Goal: Find specific page/section: Find specific page/section

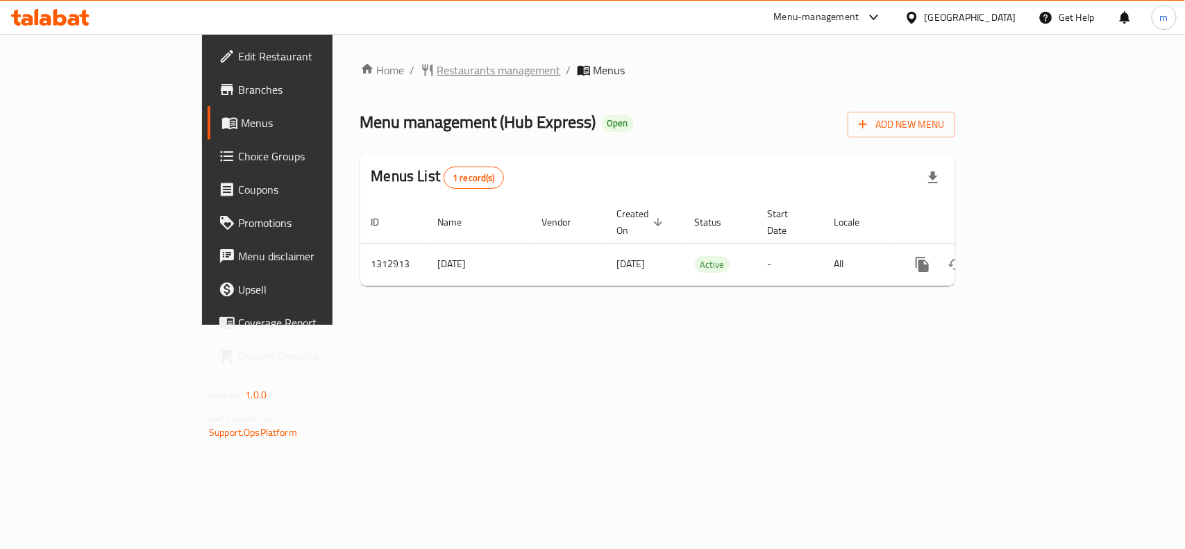
click at [437, 69] on span "Restaurants management" at bounding box center [499, 70] width 124 height 17
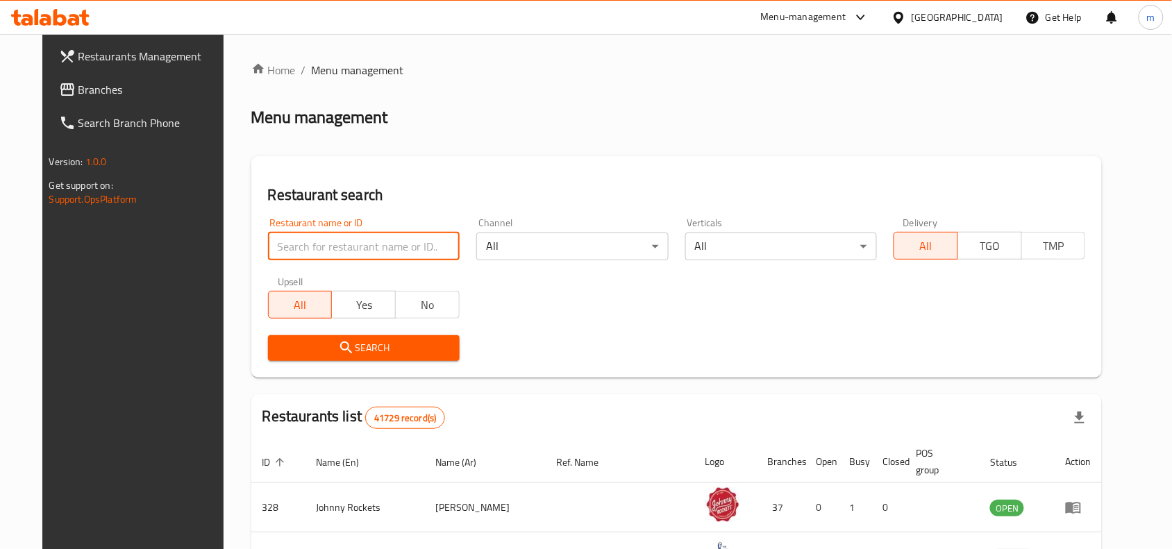
click at [349, 257] on input "search" at bounding box center [364, 247] width 192 height 28
paste input "706290"
type input "706290"
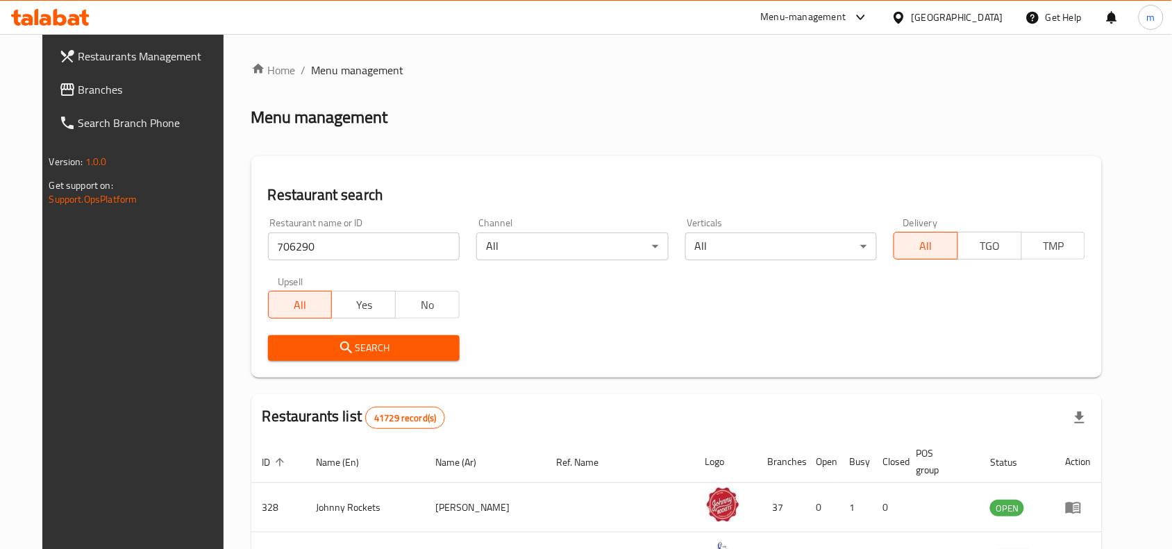
click at [359, 351] on span "Search" at bounding box center [363, 348] width 169 height 17
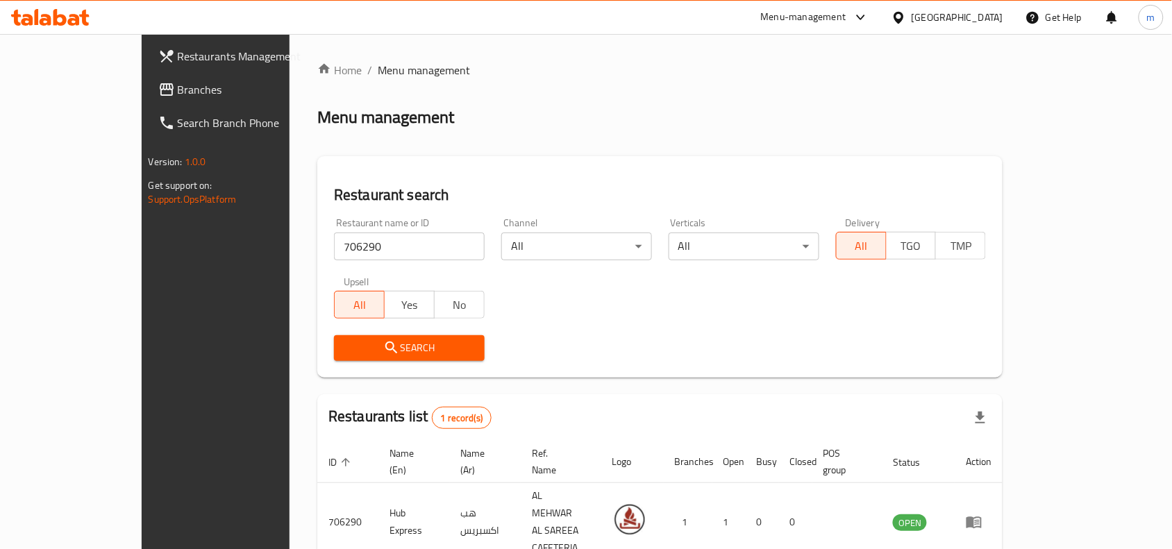
scroll to position [43, 0]
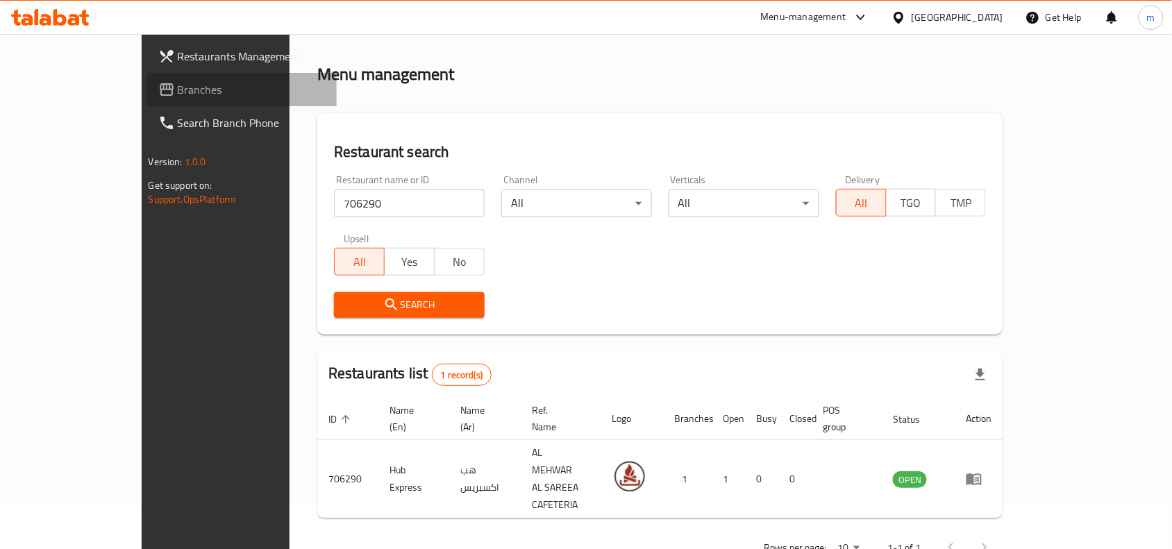
click at [178, 97] on span "Branches" at bounding box center [252, 89] width 149 height 17
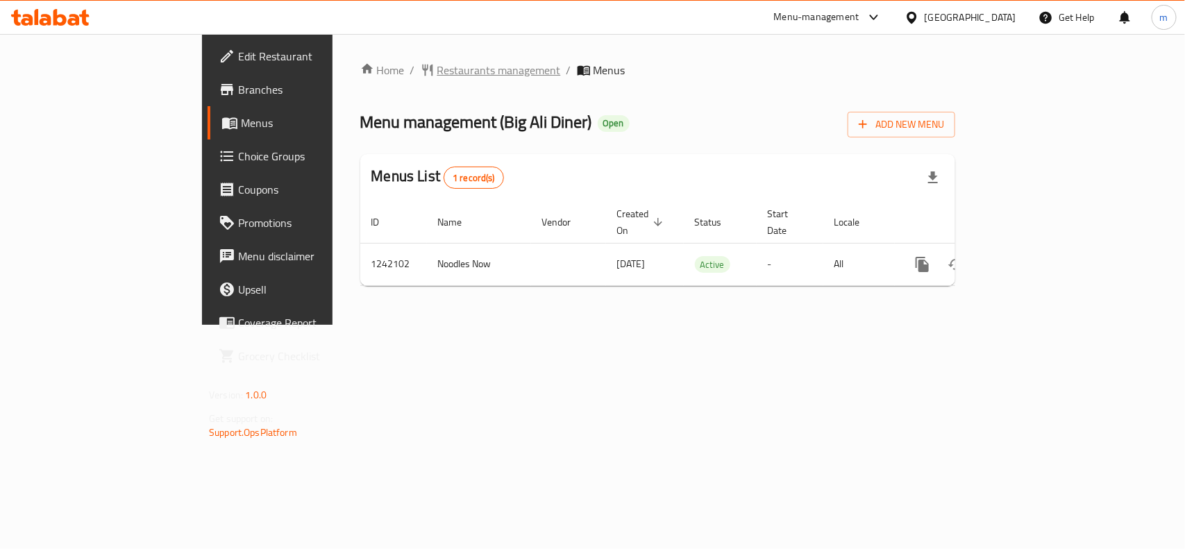
click at [437, 75] on span "Restaurants management" at bounding box center [499, 70] width 124 height 17
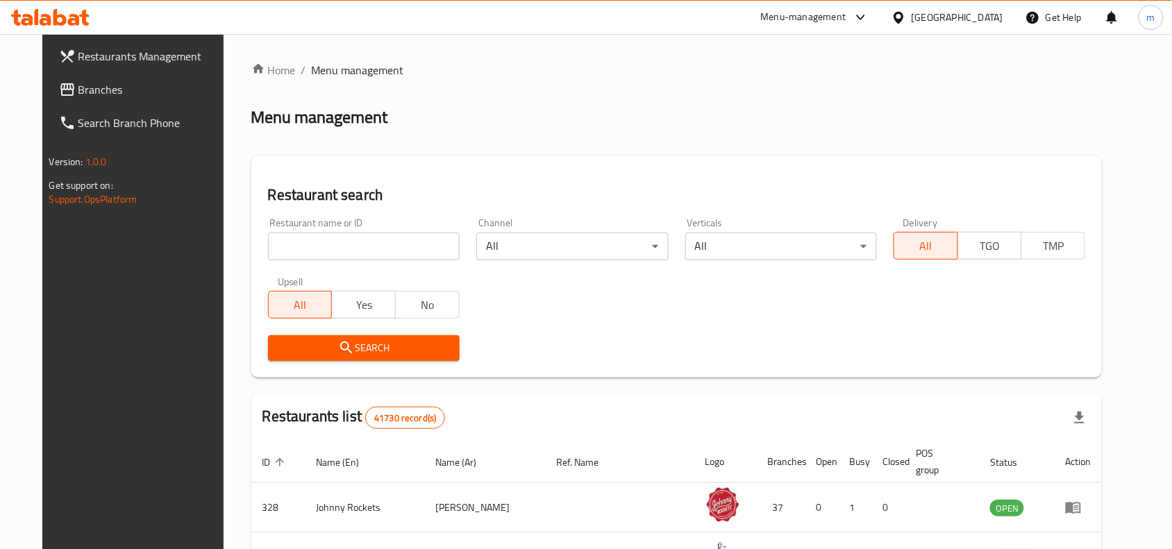
click at [309, 243] on input "search" at bounding box center [364, 247] width 192 height 28
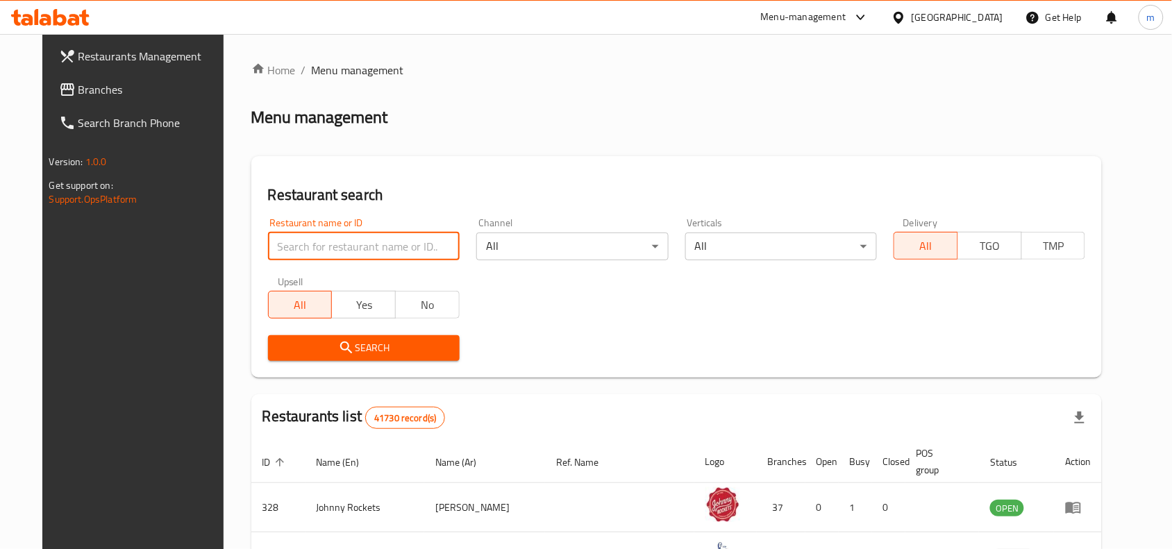
paste input "680992"
type input "680992"
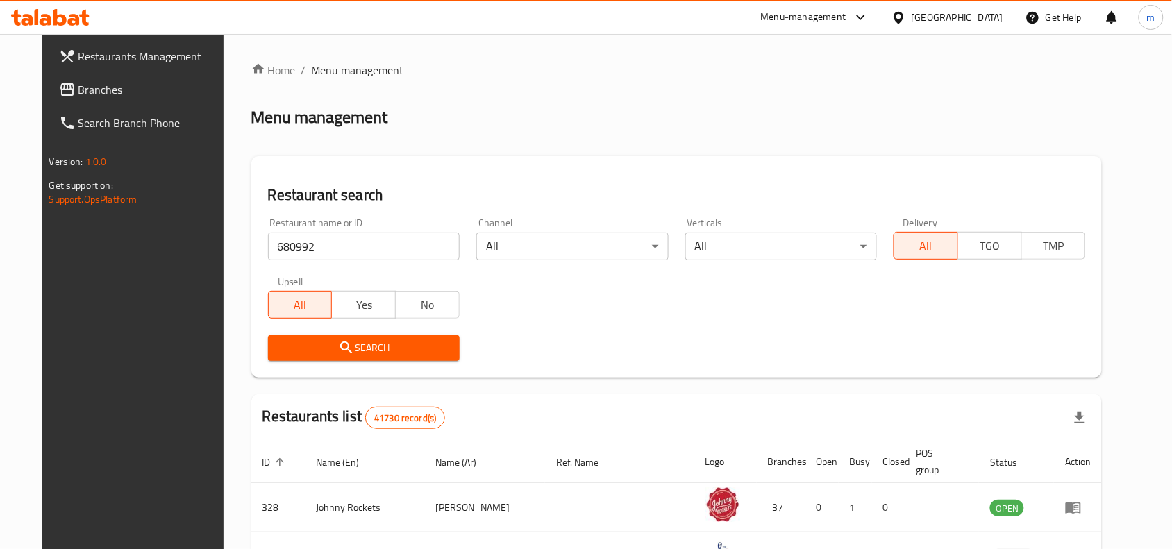
click at [351, 344] on span "Search" at bounding box center [363, 348] width 169 height 17
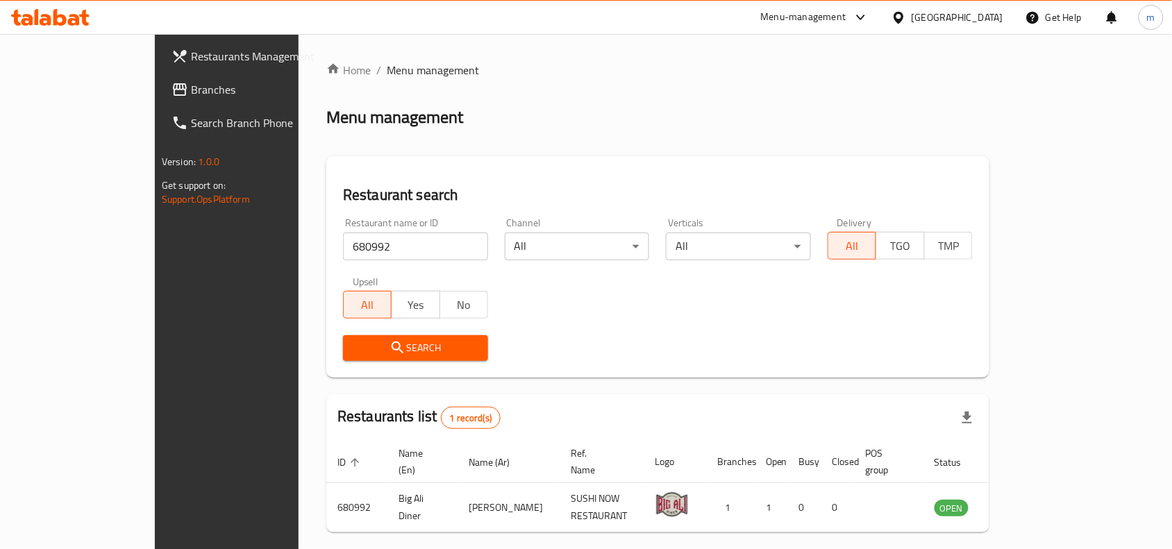
scroll to position [43, 0]
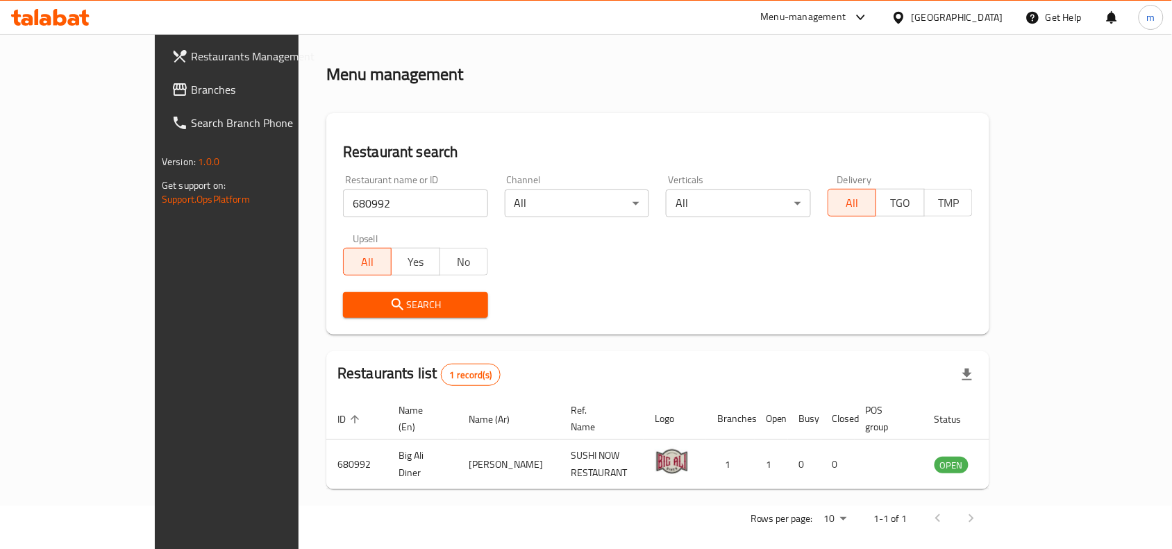
click at [986, 12] on div "United Arab Emirates" at bounding box center [958, 17] width 92 height 15
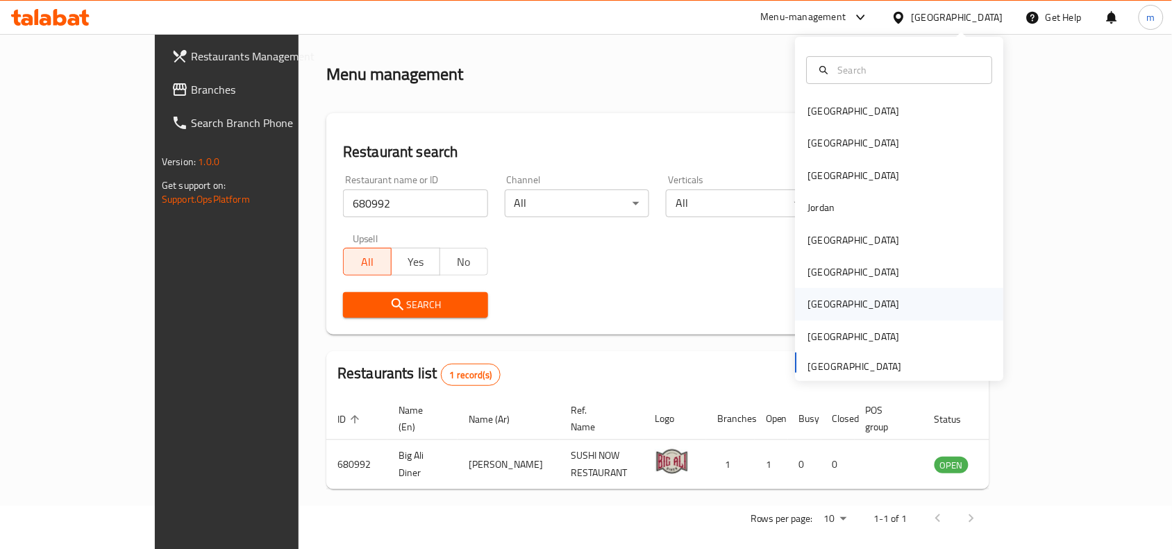
click at [826, 306] on div "Qatar" at bounding box center [854, 304] width 114 height 32
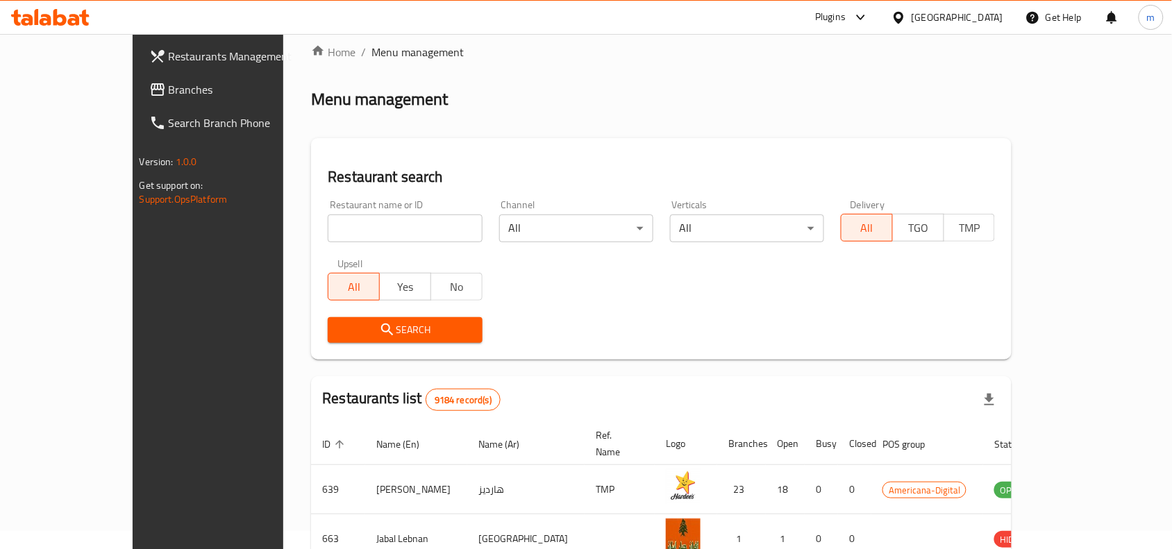
scroll to position [43, 0]
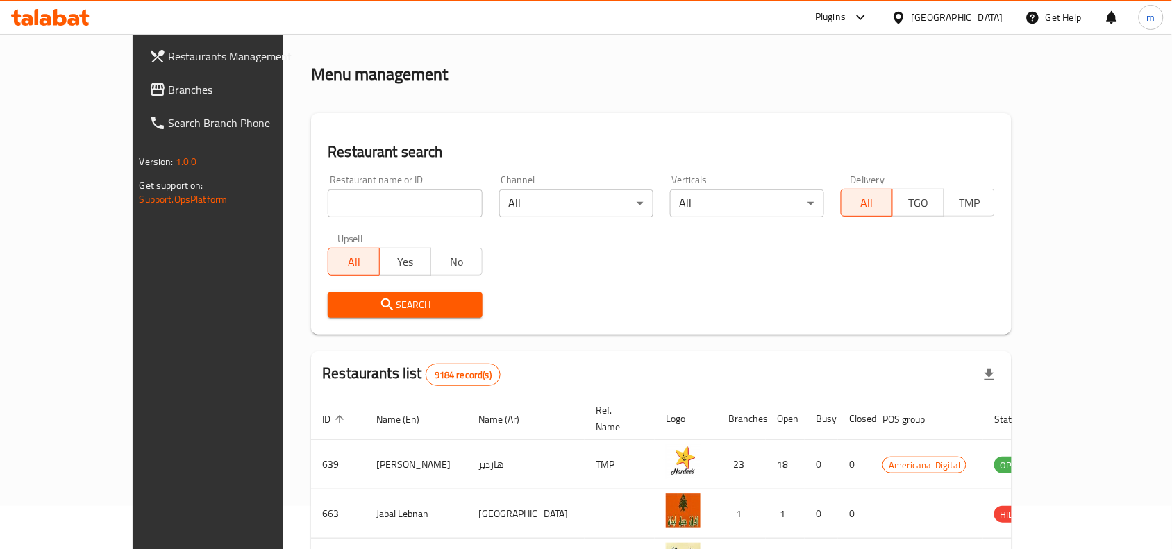
click at [169, 91] on span "Branches" at bounding box center [243, 89] width 149 height 17
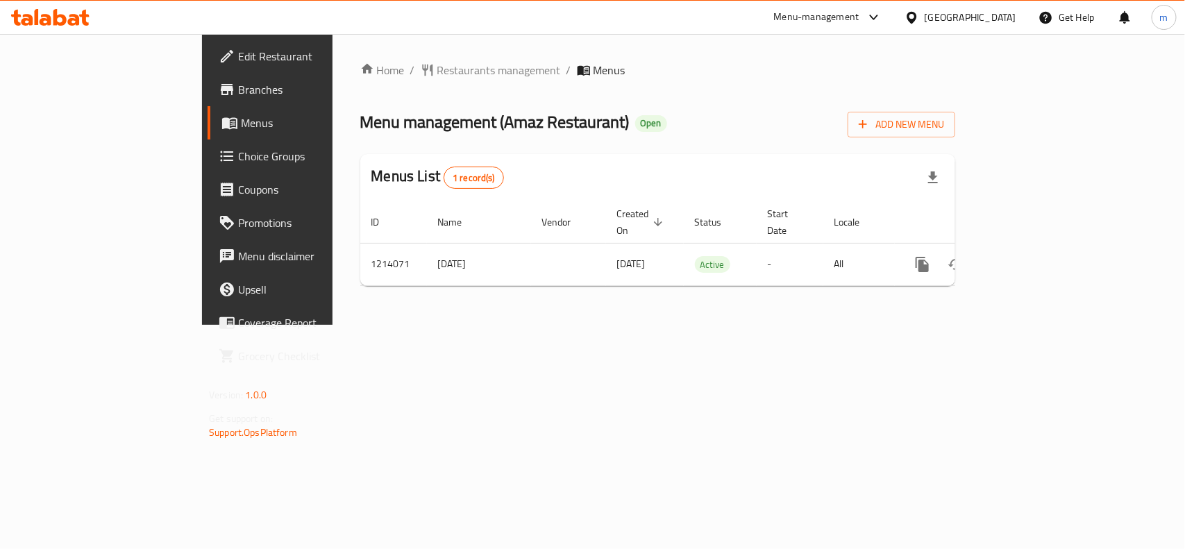
click at [437, 62] on span "Restaurants management" at bounding box center [499, 70] width 124 height 17
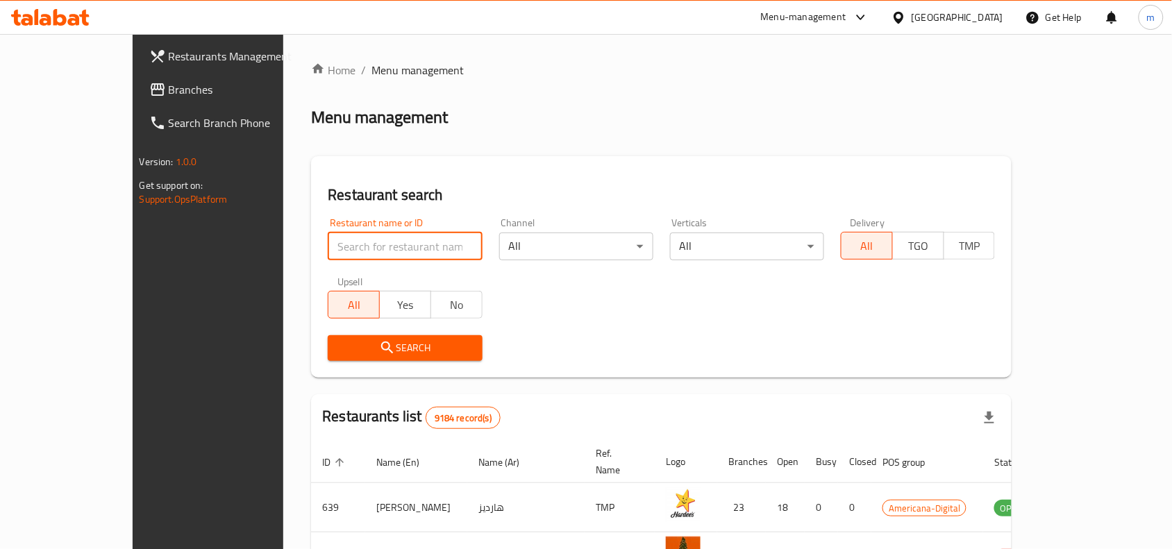
click at [378, 244] on input "search" at bounding box center [405, 247] width 154 height 28
paste input "672050"
type input "672050"
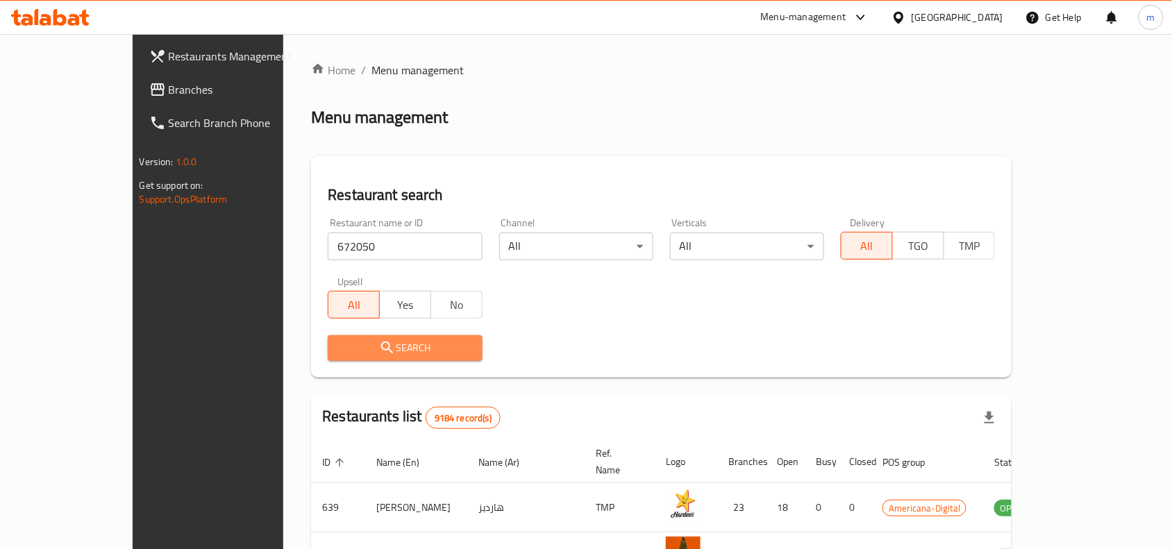
click at [372, 337] on button "Search" at bounding box center [405, 348] width 154 height 26
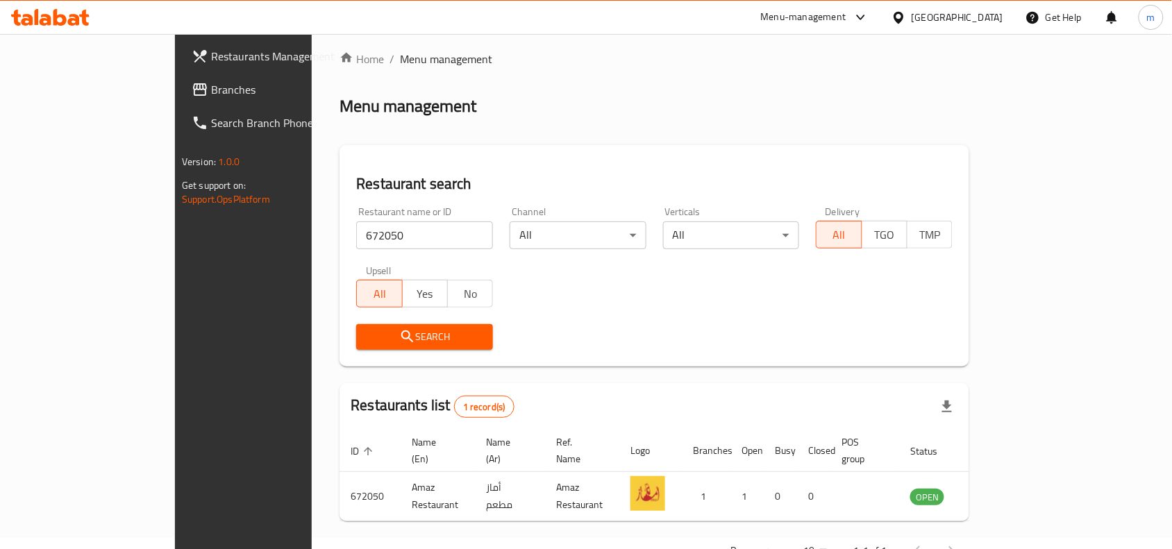
scroll to position [43, 0]
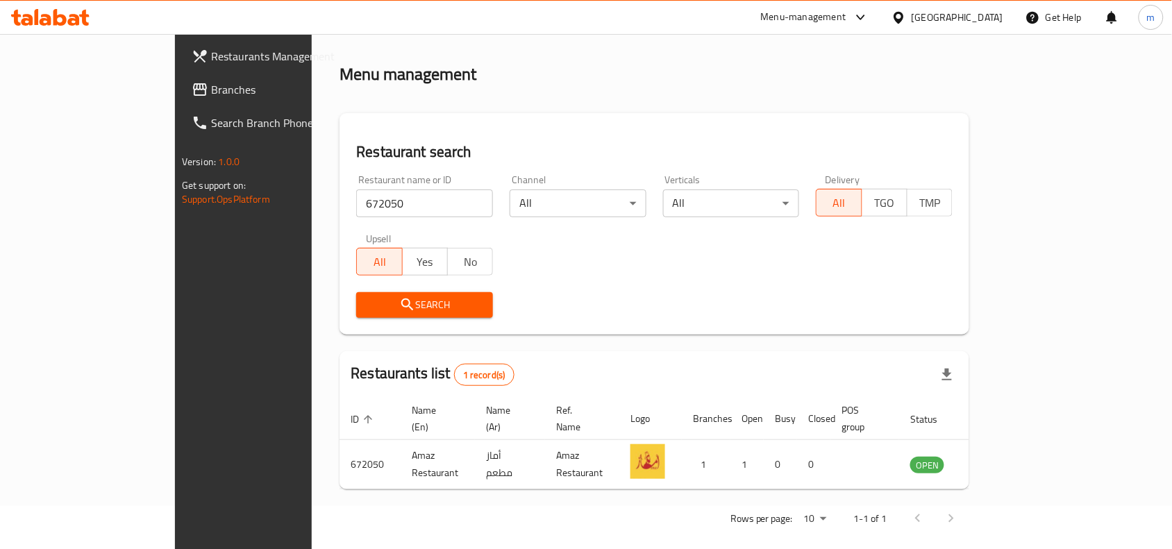
click at [903, 17] on icon at bounding box center [899, 17] width 10 height 12
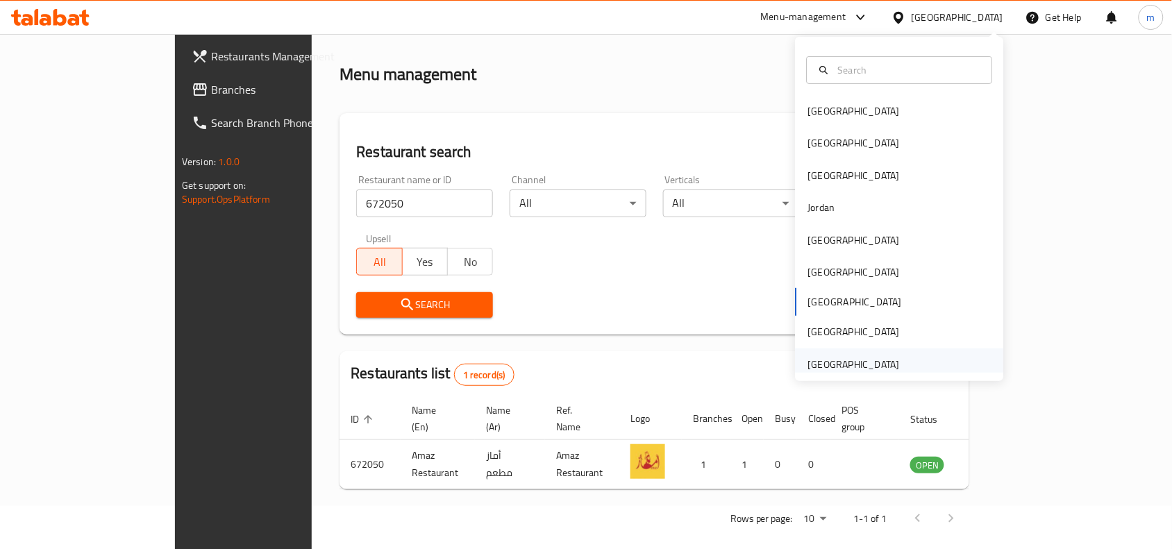
click at [823, 361] on div "[GEOGRAPHIC_DATA]" at bounding box center [854, 364] width 92 height 15
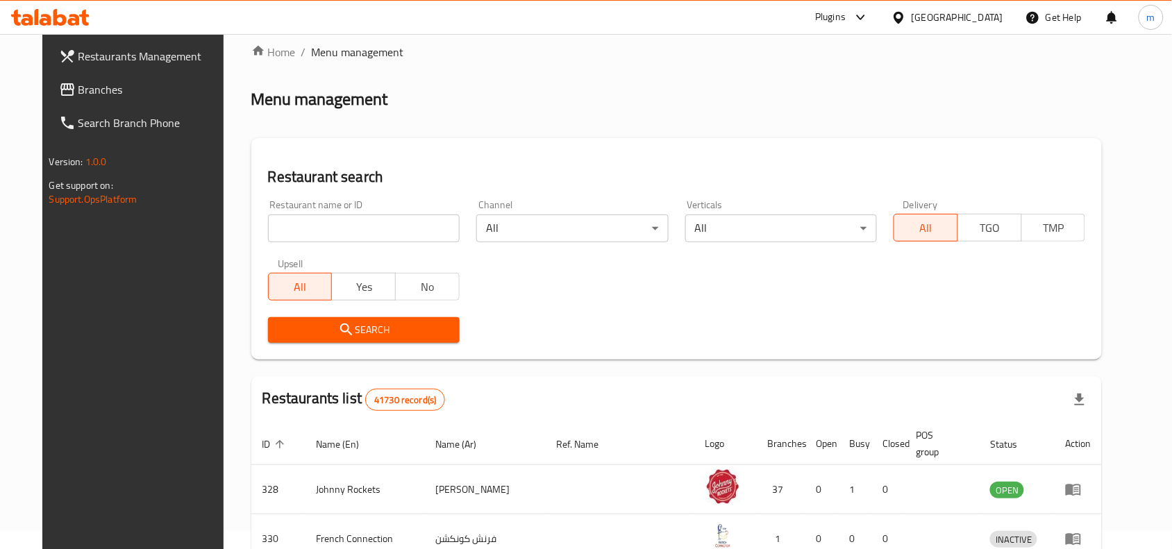
scroll to position [43, 0]
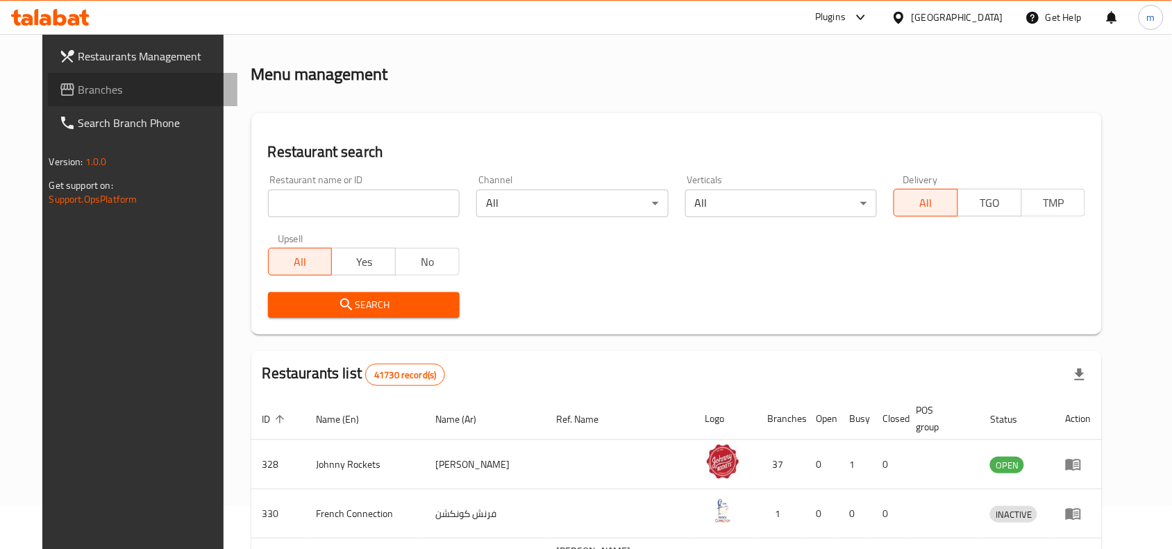
click at [78, 87] on span "Branches" at bounding box center [152, 89] width 149 height 17
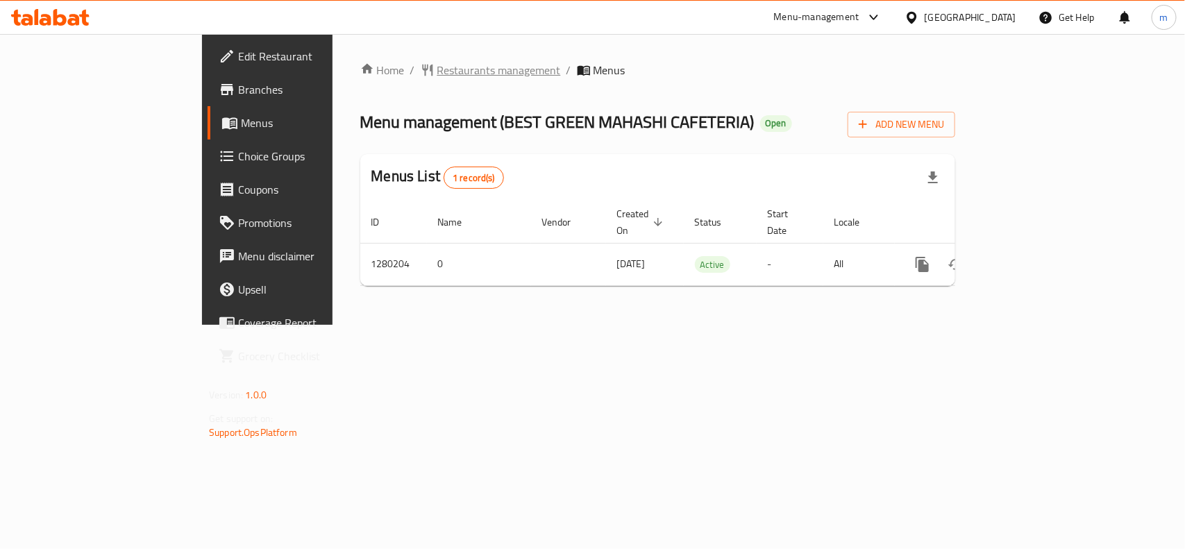
click at [437, 77] on span "Restaurants management" at bounding box center [499, 70] width 124 height 17
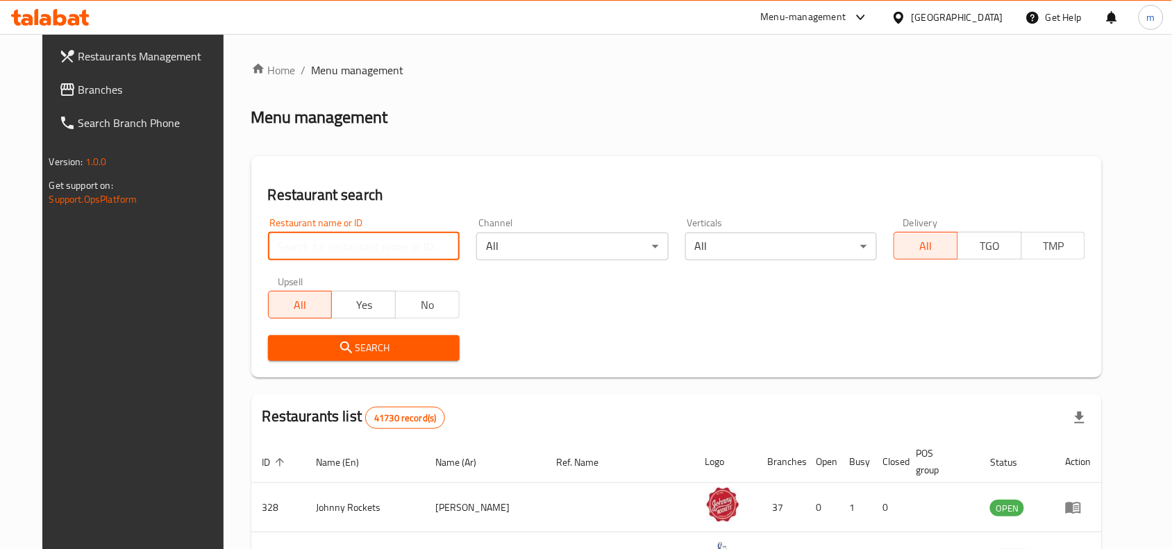
paste input "693691"
type input "693691"
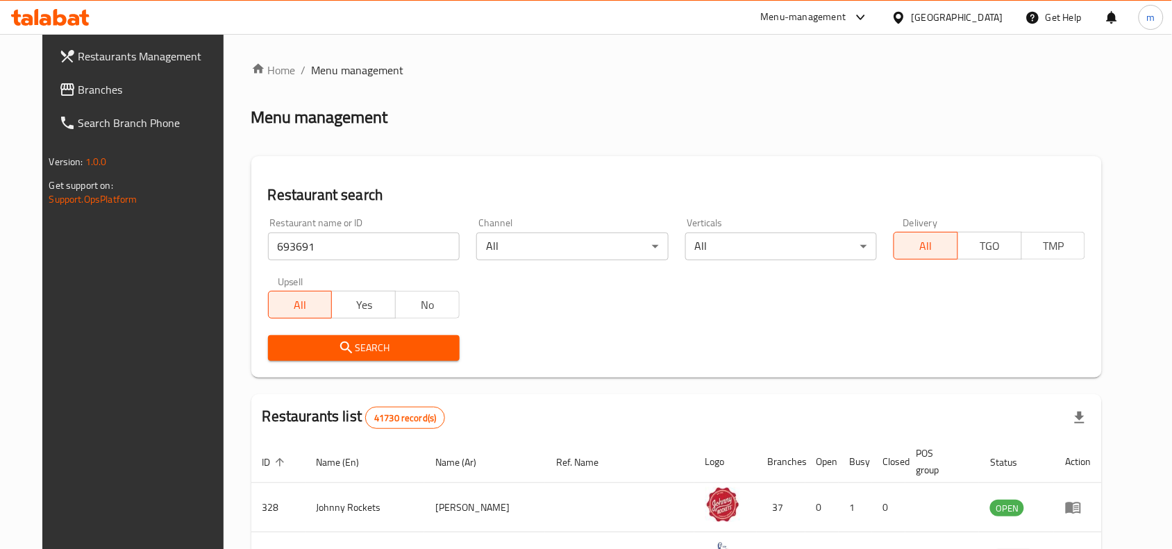
click at [362, 337] on button "Search" at bounding box center [364, 348] width 192 height 26
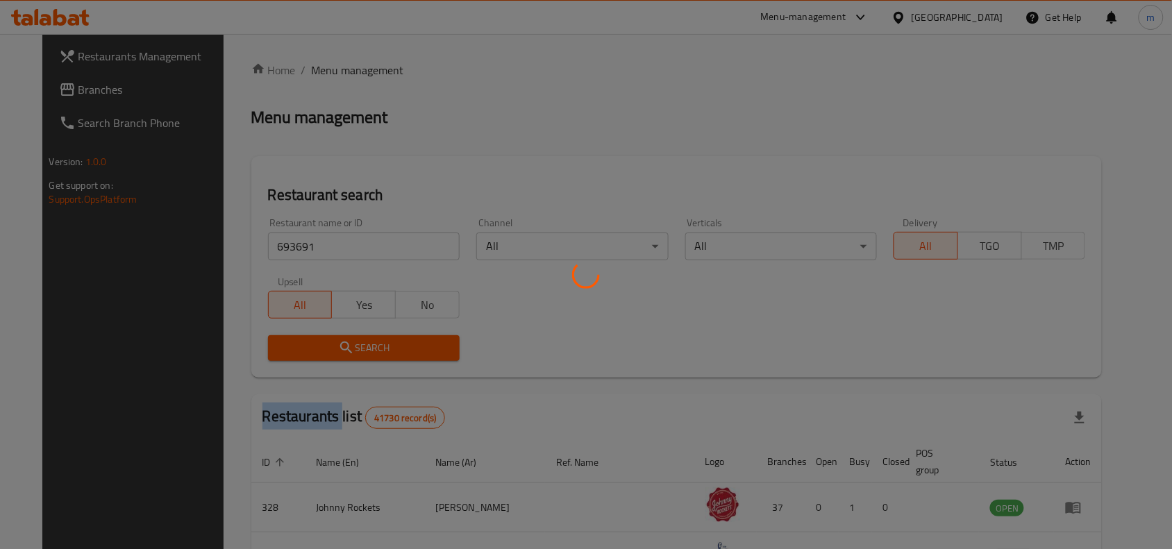
click at [362, 337] on div at bounding box center [586, 274] width 1172 height 549
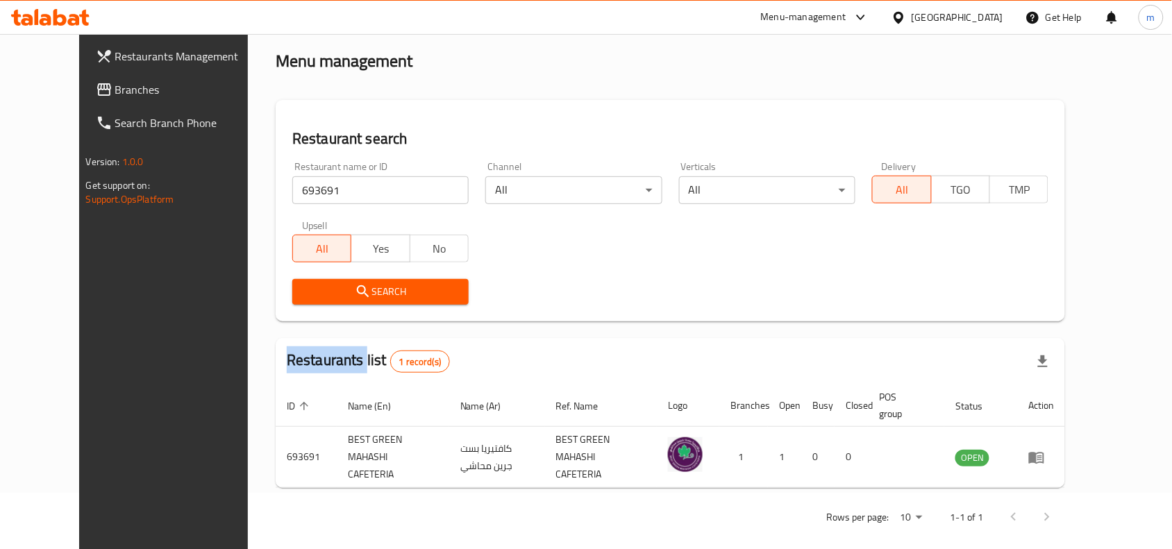
scroll to position [59, 0]
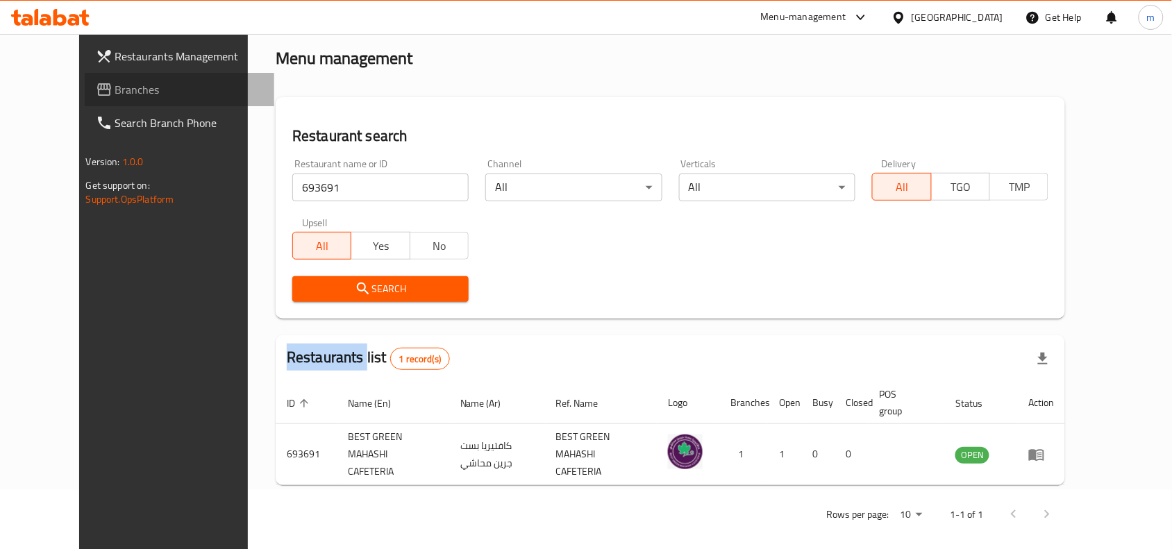
click at [115, 87] on span "Branches" at bounding box center [189, 89] width 149 height 17
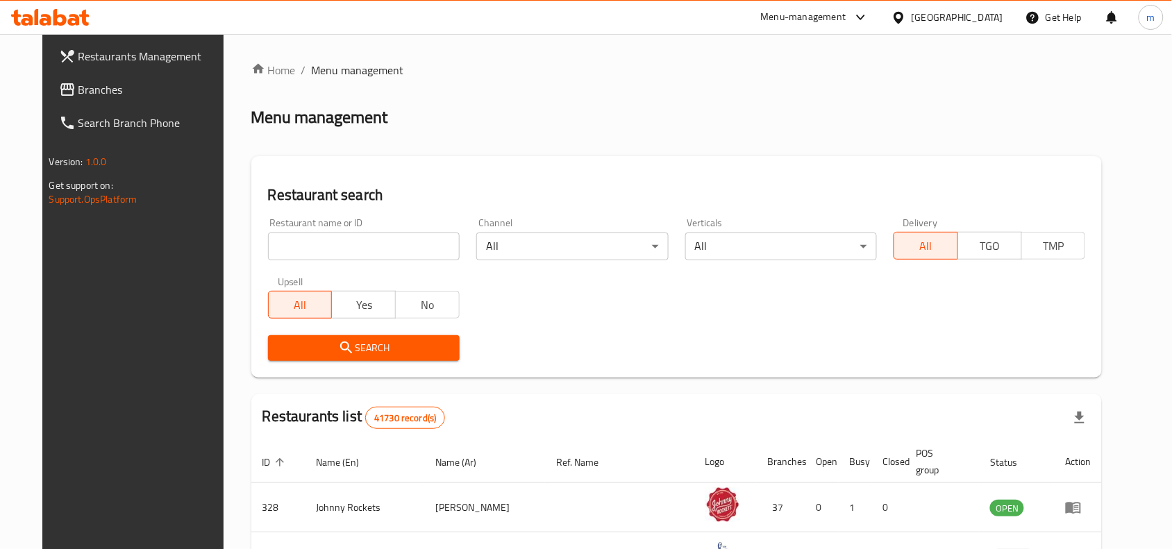
click at [339, 244] on input "search" at bounding box center [364, 247] width 192 height 28
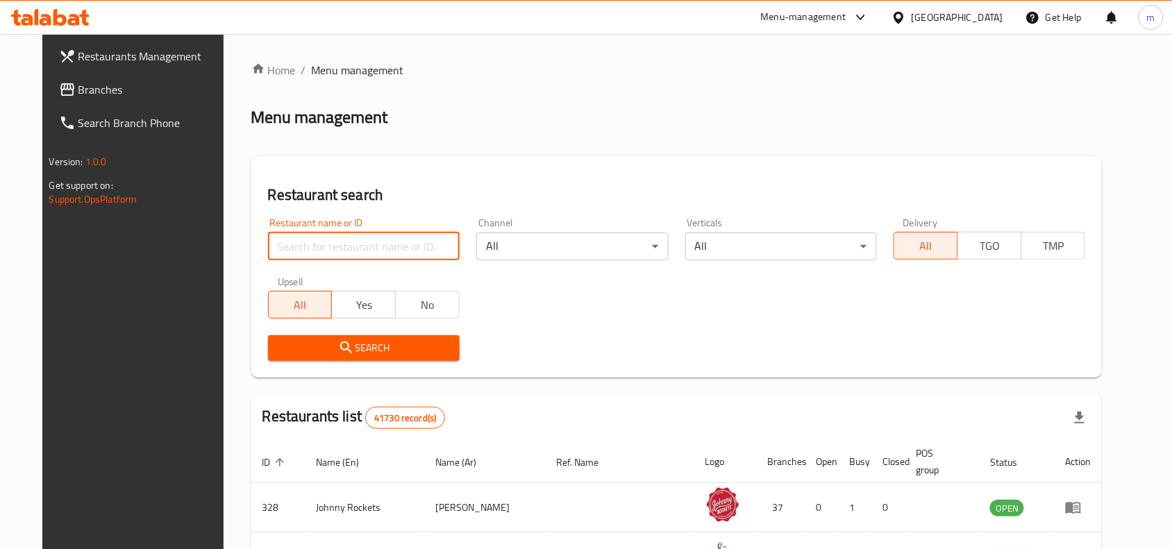
paste input "692637"
type input "692637"
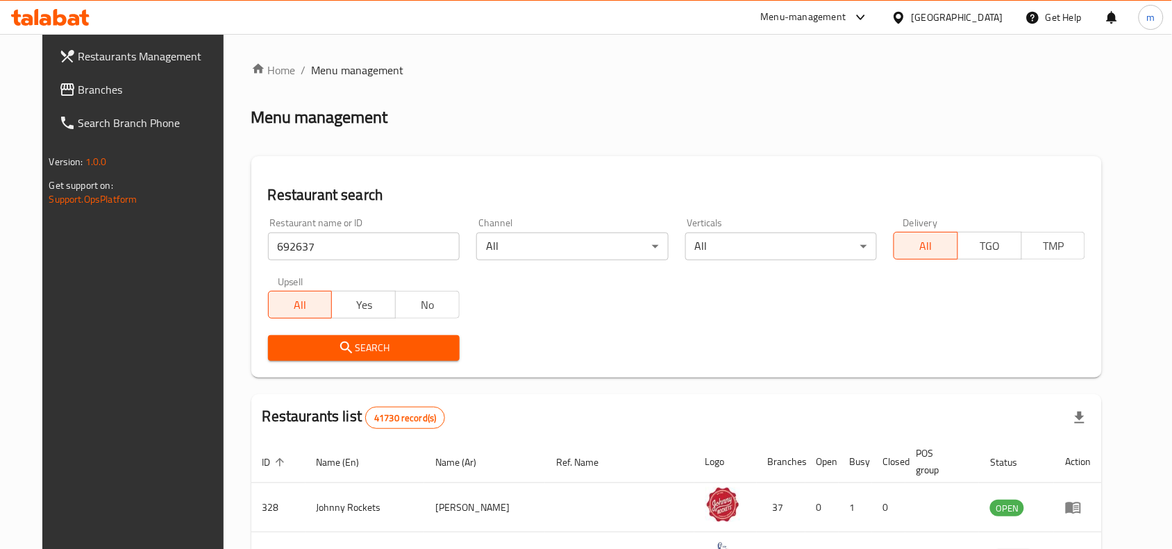
click at [339, 351] on span "Search" at bounding box center [363, 348] width 169 height 17
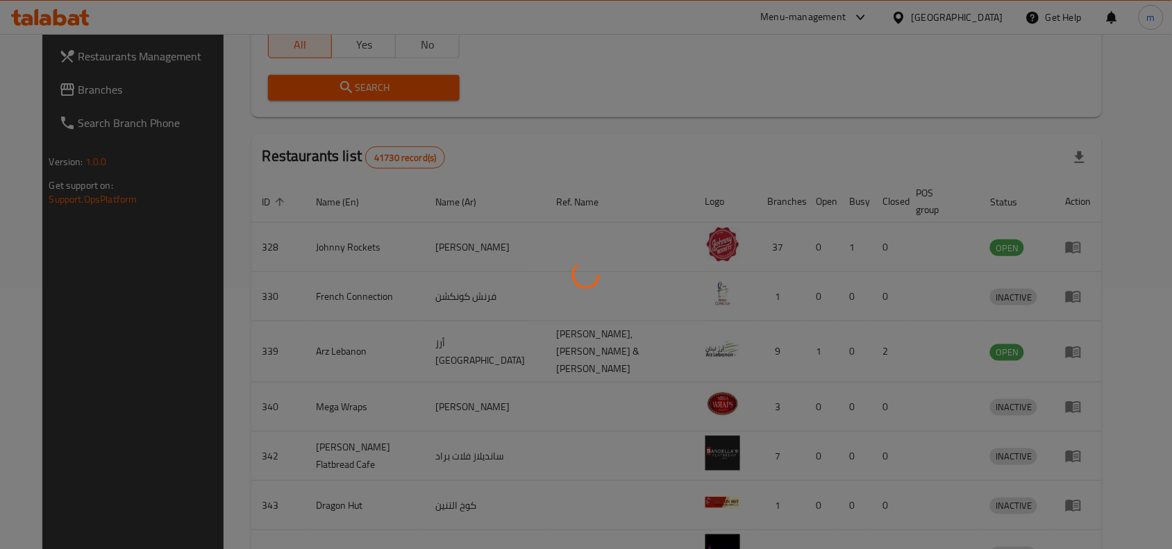
scroll to position [43, 0]
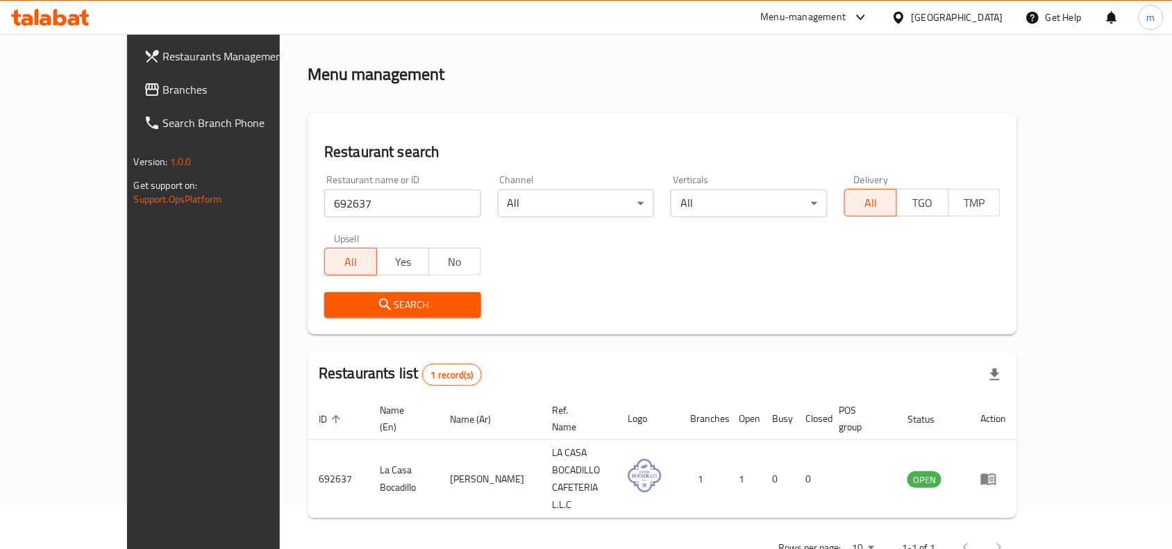
click at [163, 96] on span "Branches" at bounding box center [237, 89] width 149 height 17
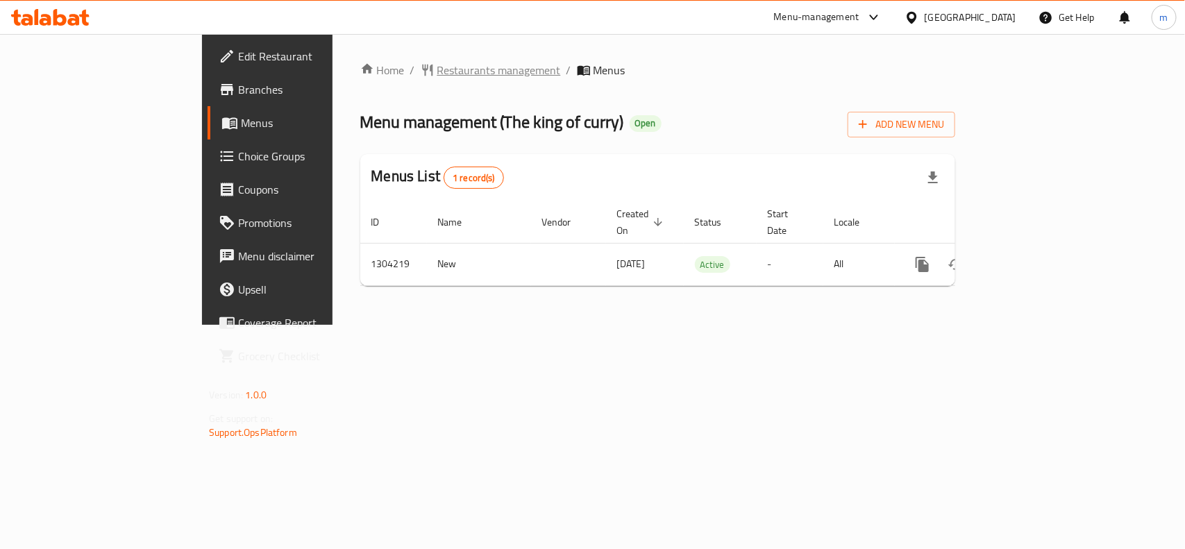
click at [437, 65] on span "Restaurants management" at bounding box center [499, 70] width 124 height 17
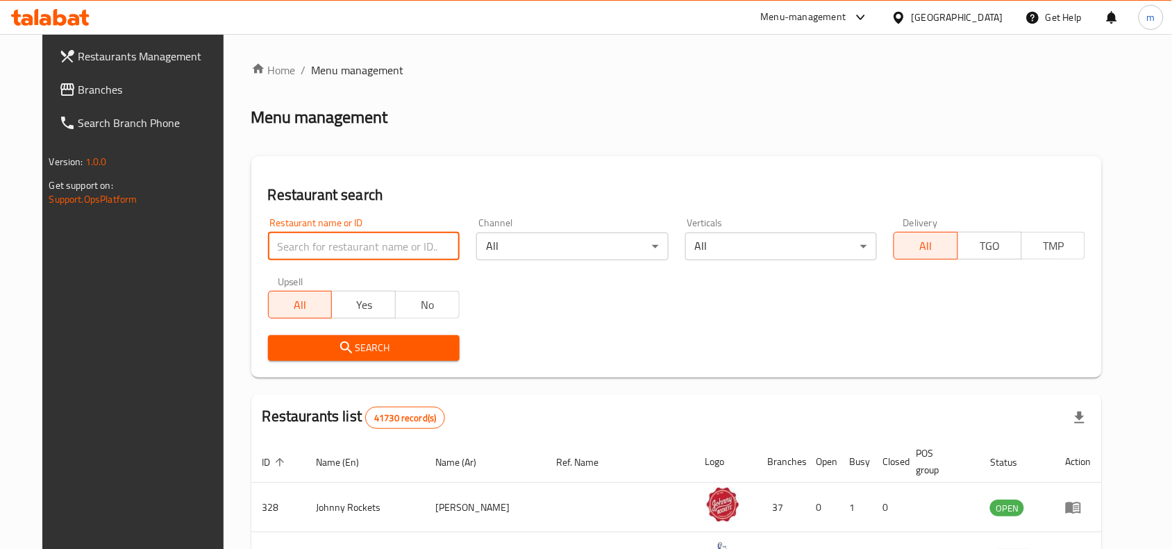
click at [362, 244] on input "search" at bounding box center [364, 247] width 192 height 28
paste input "703135"
type input "703135"
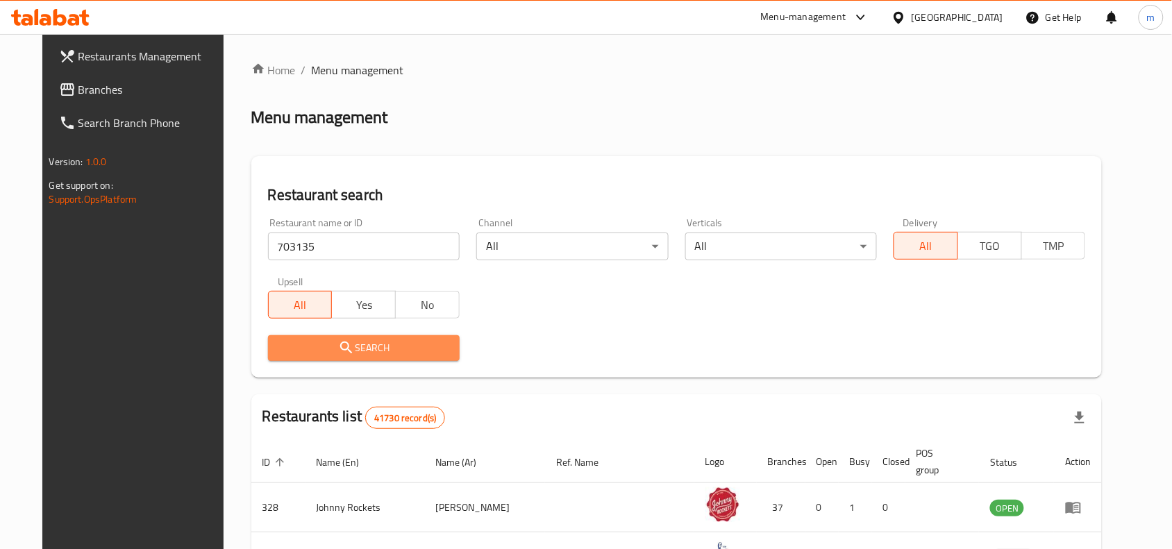
click at [338, 346] on icon "submit" at bounding box center [346, 348] width 17 height 17
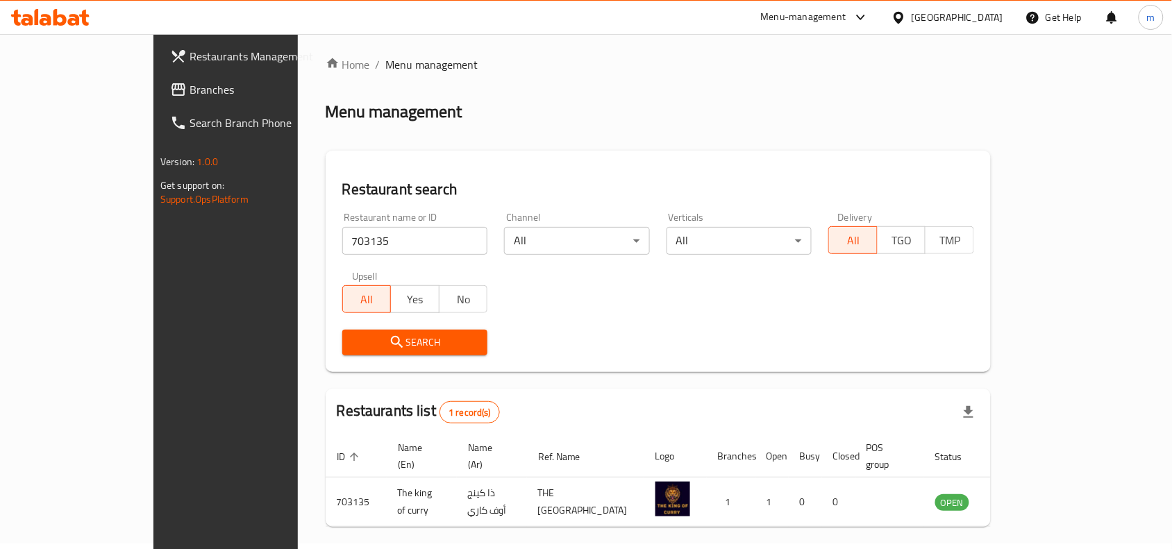
scroll to position [43, 0]
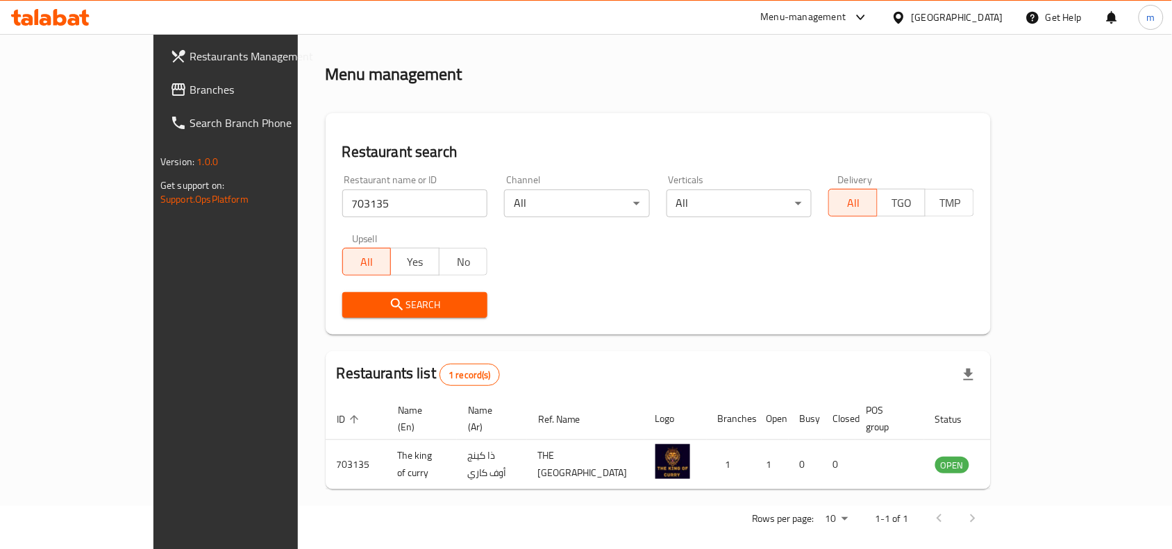
click at [190, 94] on span "Branches" at bounding box center [264, 89] width 149 height 17
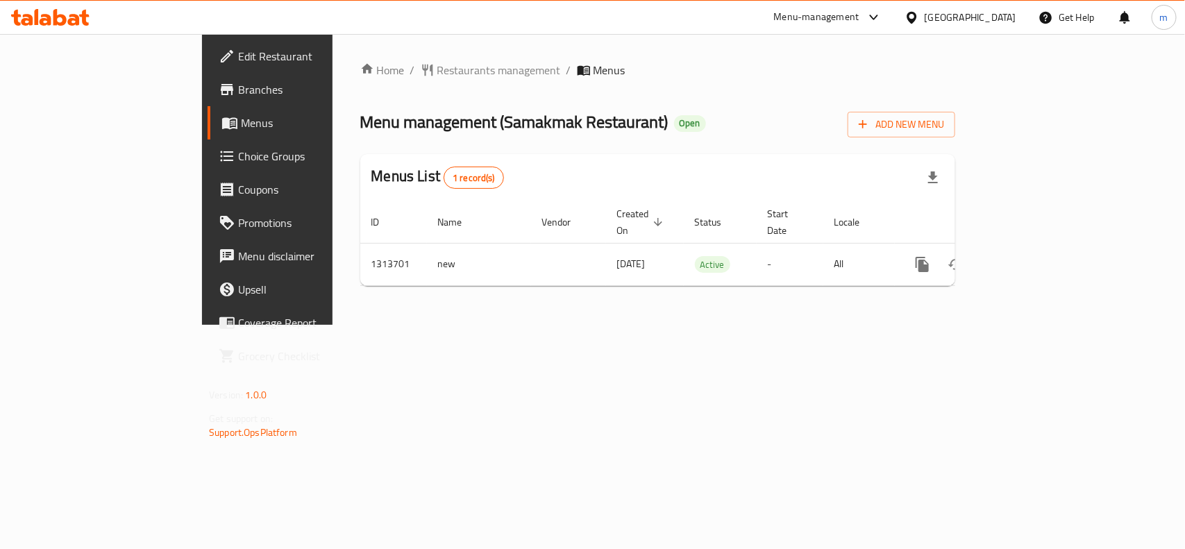
click at [907, 8] on div "[GEOGRAPHIC_DATA]" at bounding box center [961, 17] width 134 height 33
click at [912, 14] on icon at bounding box center [912, 17] width 10 height 12
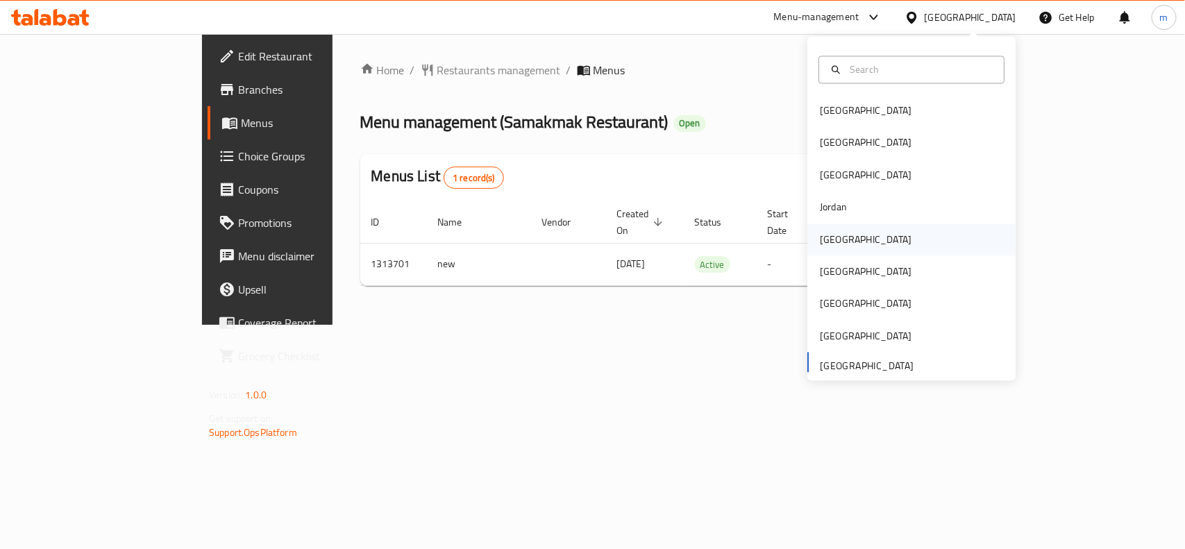
click at [841, 241] on div "[GEOGRAPHIC_DATA]" at bounding box center [866, 240] width 114 height 32
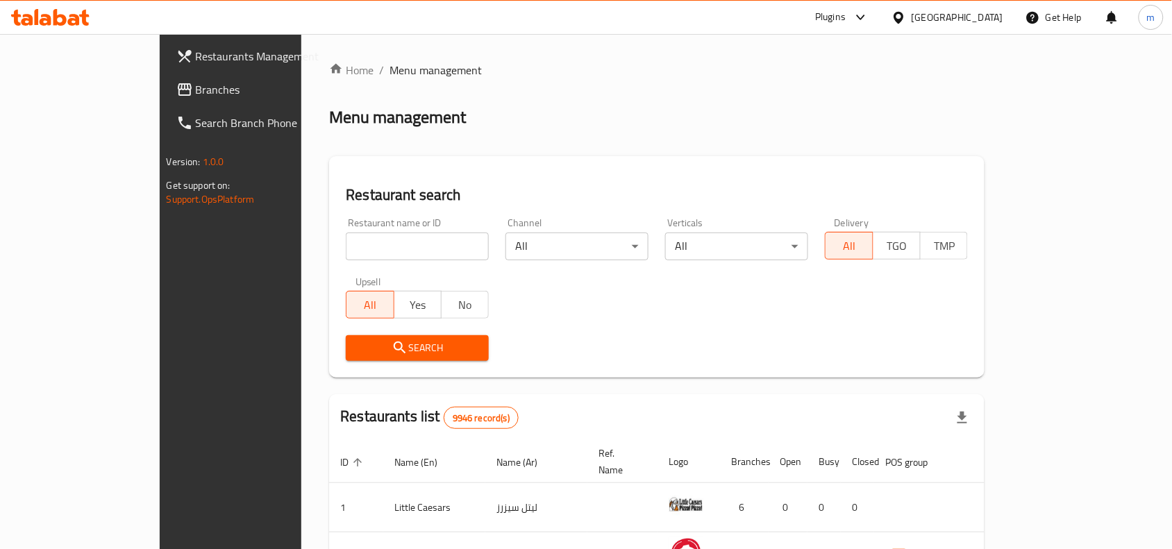
click at [165, 78] on link "Branches" at bounding box center [260, 89] width 190 height 33
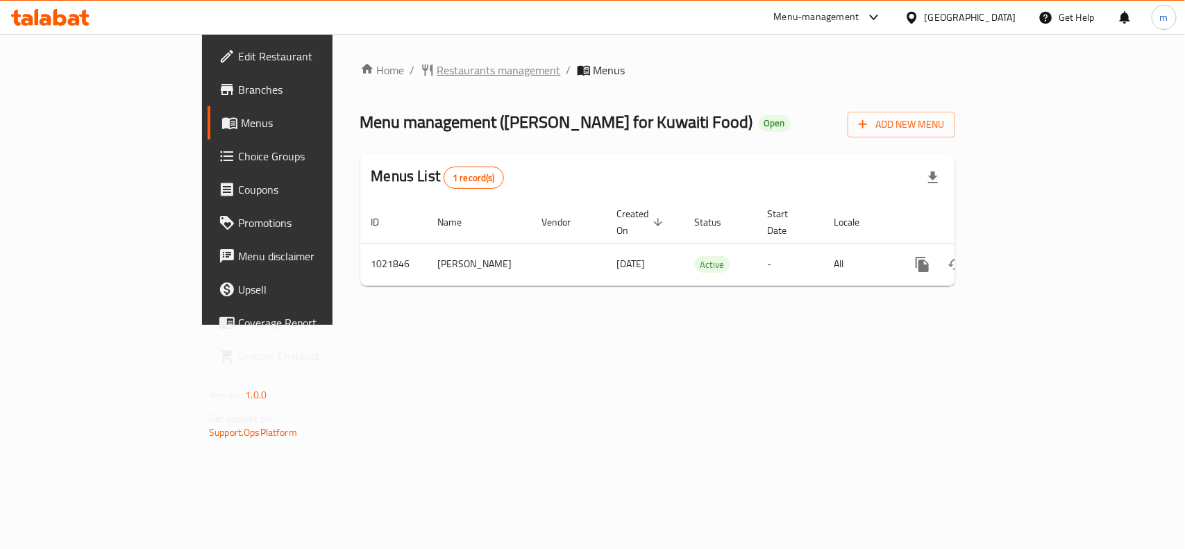
click at [437, 68] on span "Restaurants management" at bounding box center [499, 70] width 124 height 17
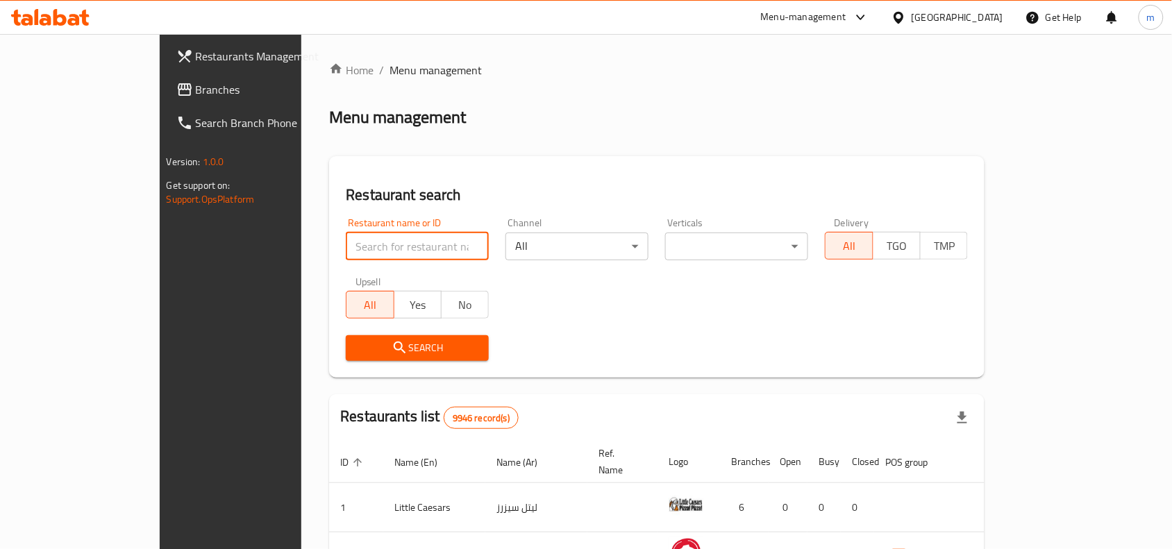
click at [346, 248] on input "search" at bounding box center [417, 247] width 143 height 28
paste input "660965"
type input "660965"
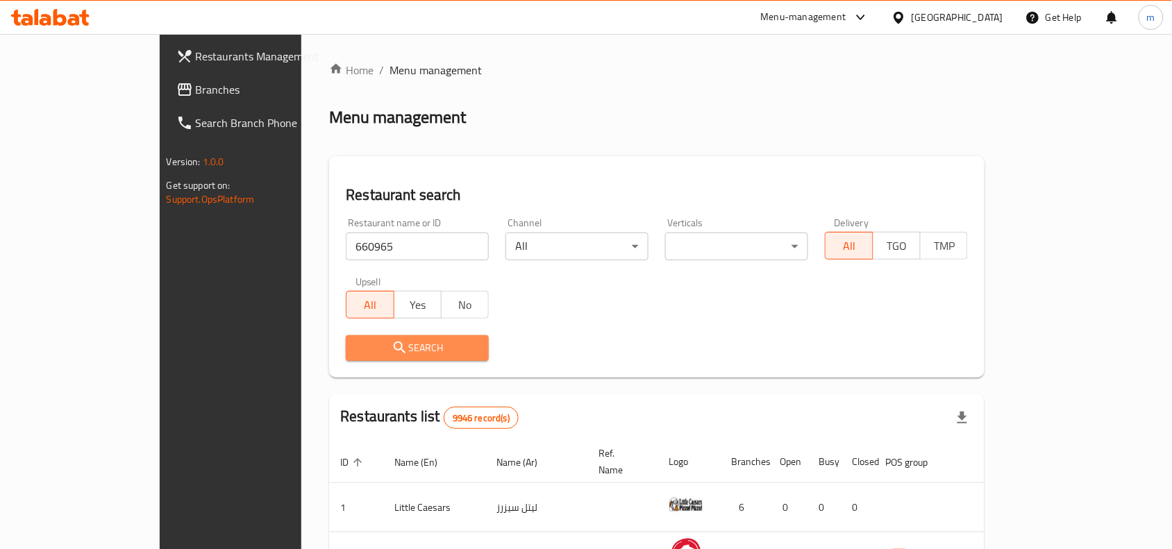
click at [392, 345] on icon "submit" at bounding box center [400, 348] width 17 height 17
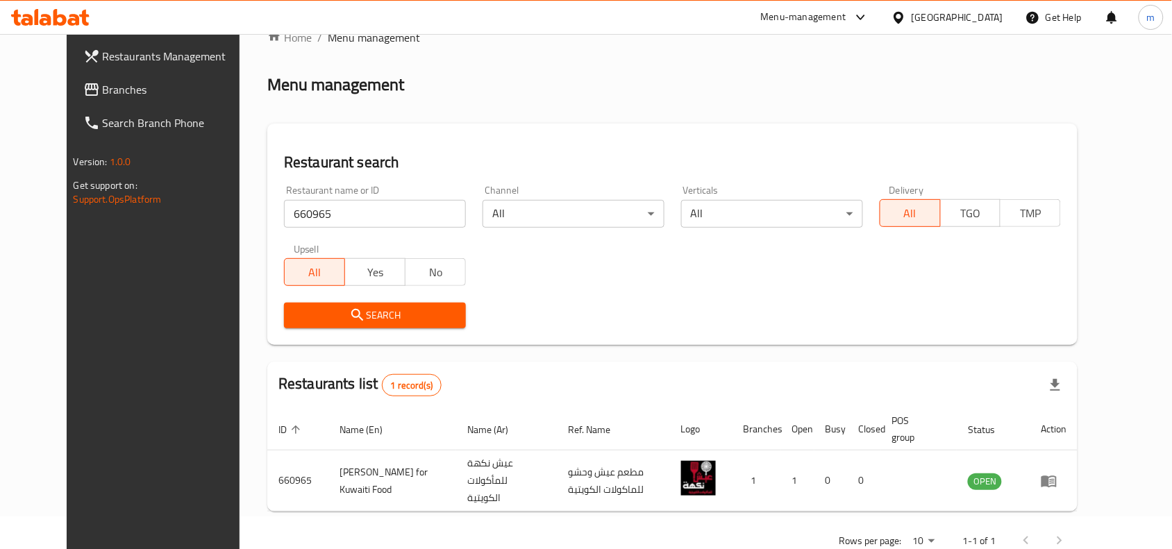
scroll to position [59, 0]
